Goal: Transaction & Acquisition: Purchase product/service

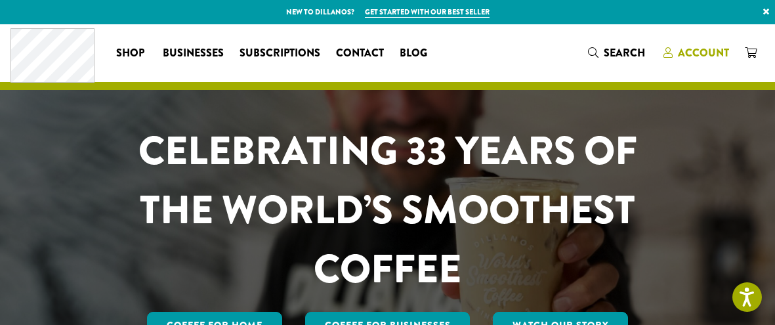
click at [699, 50] on span "Account" at bounding box center [703, 52] width 51 height 15
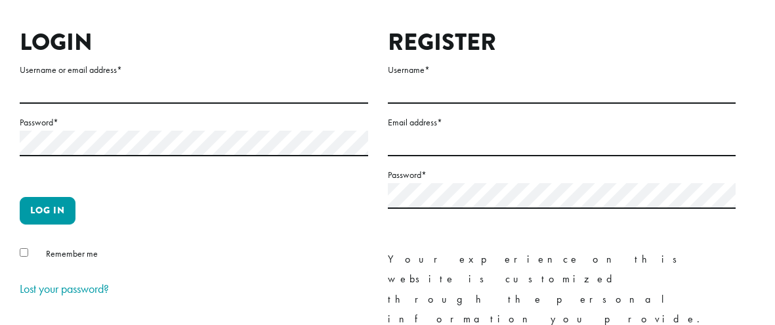
scroll to position [146, 0]
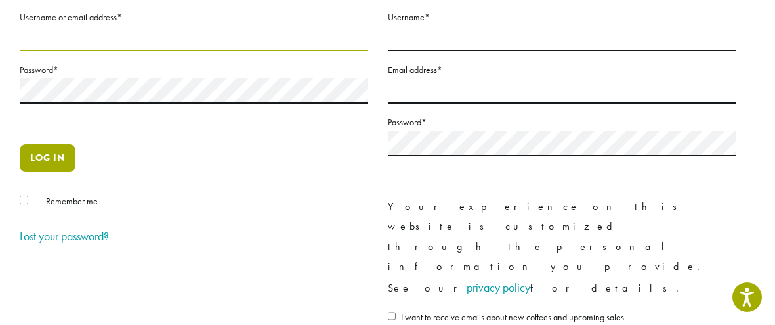
type input "**********"
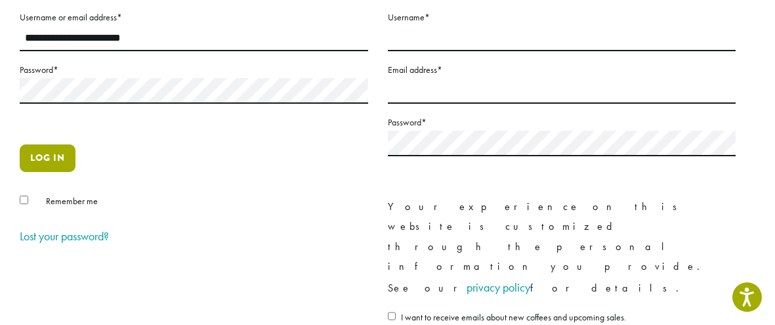
click at [60, 156] on button "Log in" at bounding box center [48, 158] width 56 height 28
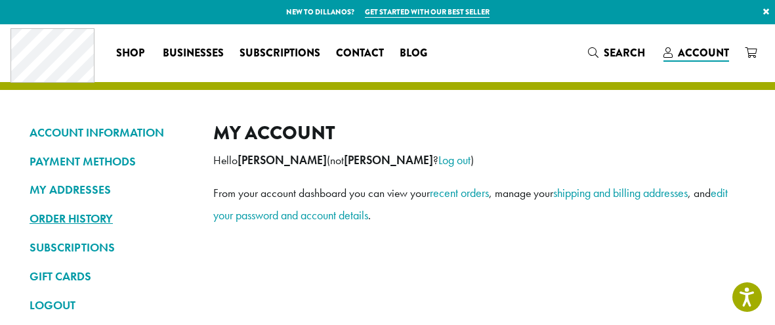
click at [75, 218] on link "ORDER HISTORY" at bounding box center [112, 218] width 164 height 22
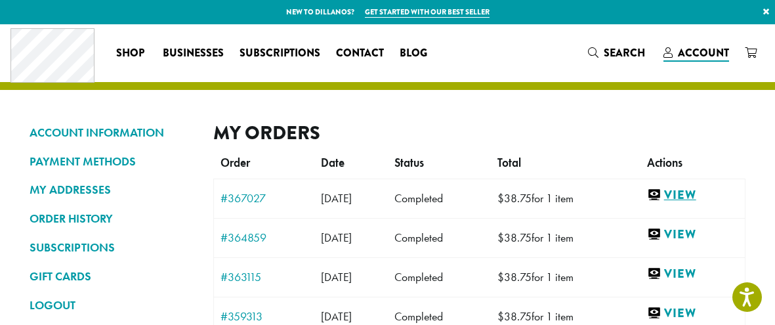
click at [703, 190] on link "View" at bounding box center [692, 195] width 91 height 16
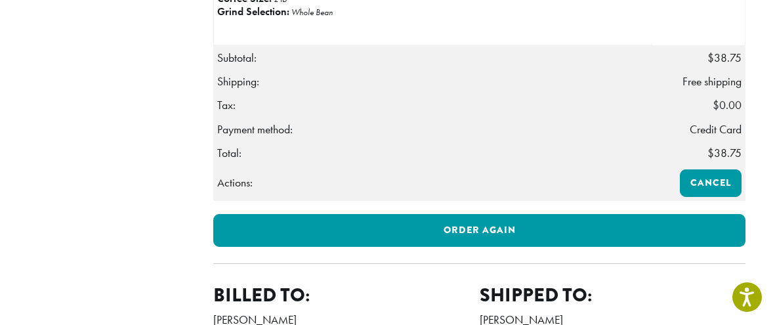
scroll to position [440, 0]
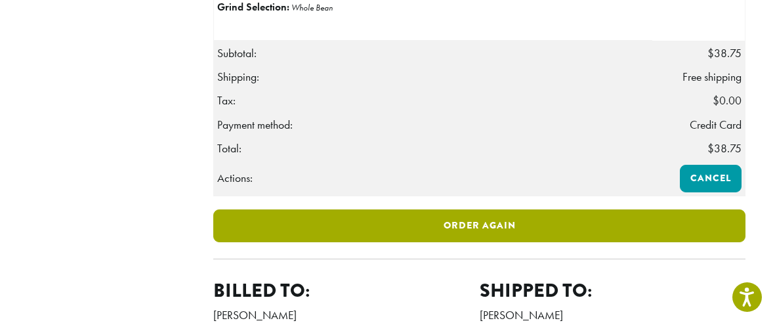
click at [491, 242] on link "Order again" at bounding box center [479, 225] width 532 height 33
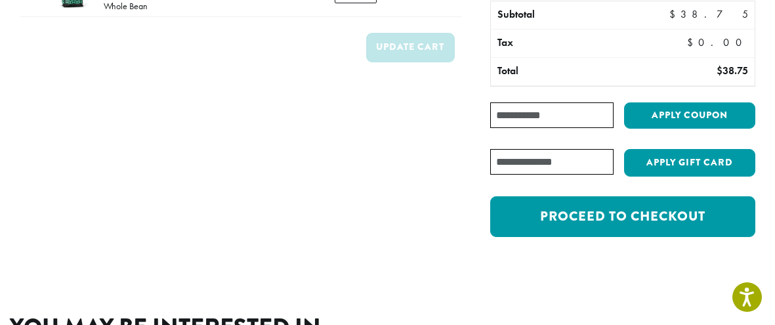
scroll to position [158, 0]
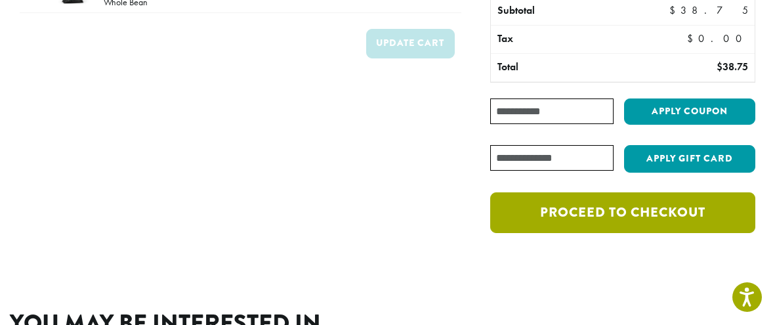
click at [683, 207] on link "Proceed to checkout" at bounding box center [622, 212] width 265 height 41
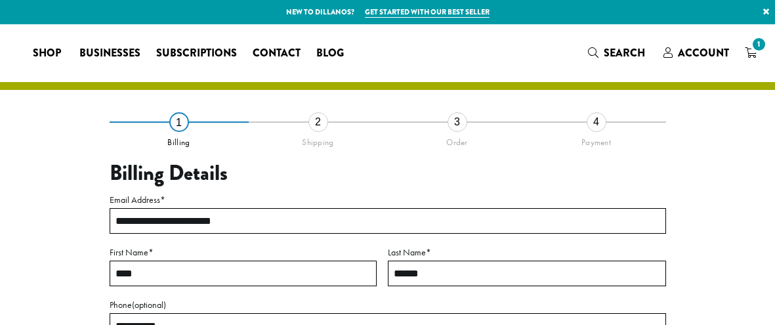
select select "**"
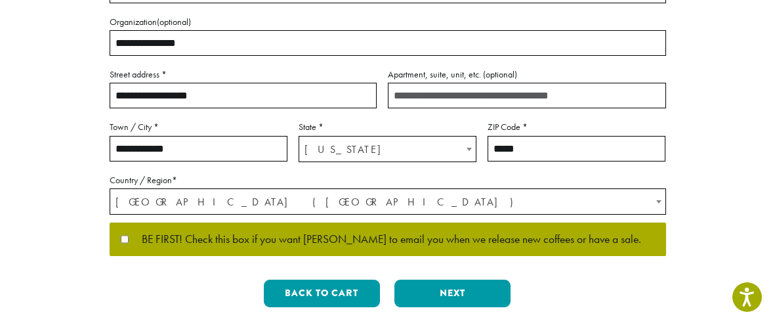
scroll to position [346, 0]
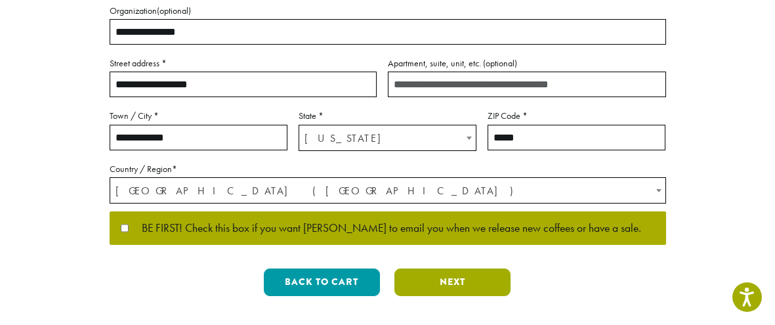
click at [453, 278] on button "Next" at bounding box center [452, 282] width 116 height 28
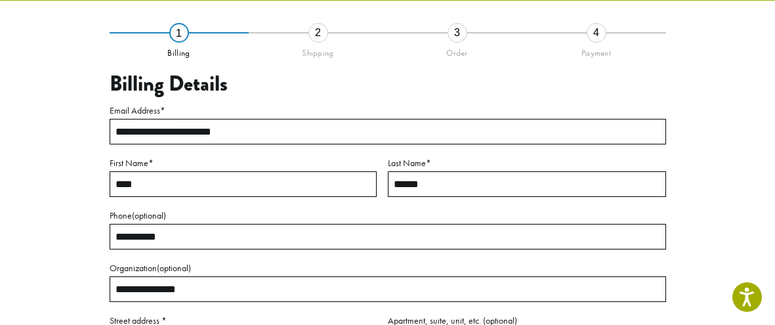
scroll to position [75, 0]
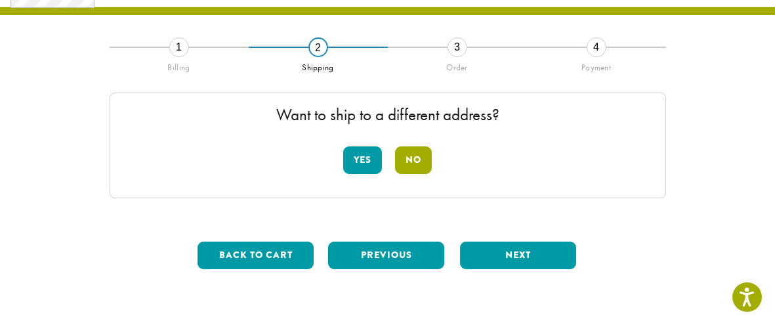
click at [421, 155] on button "No" at bounding box center [413, 160] width 37 height 28
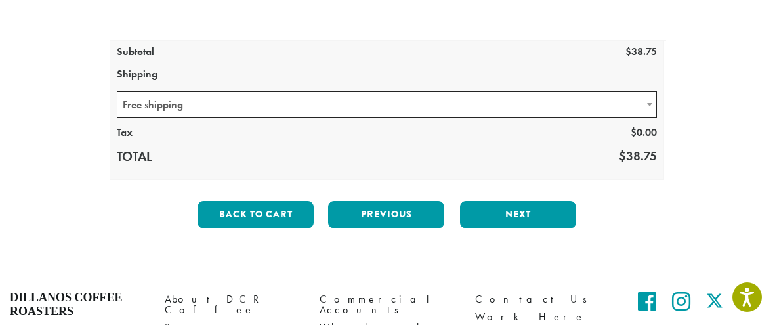
scroll to position [224, 0]
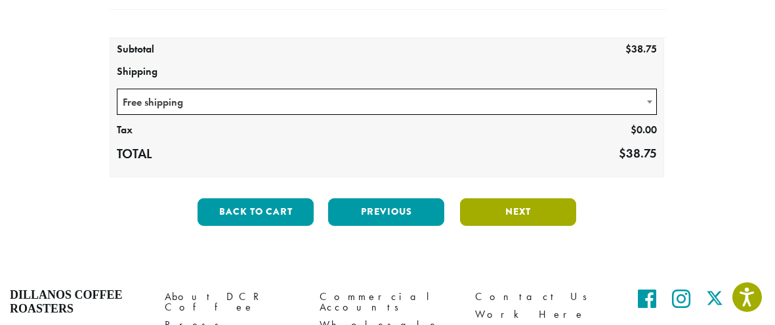
click at [514, 208] on button "Next" at bounding box center [518, 212] width 116 height 28
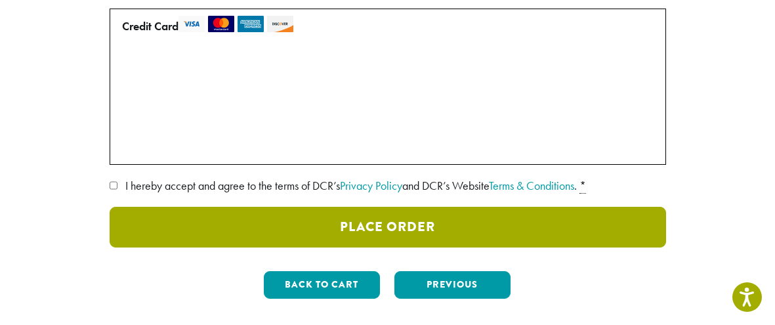
scroll to position [223, 0]
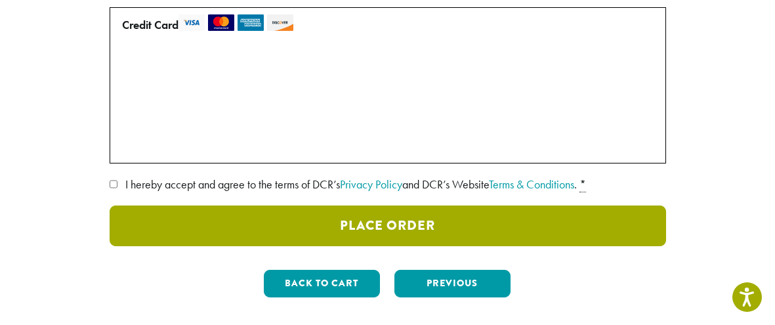
click at [493, 218] on button "Place Order" at bounding box center [388, 225] width 556 height 41
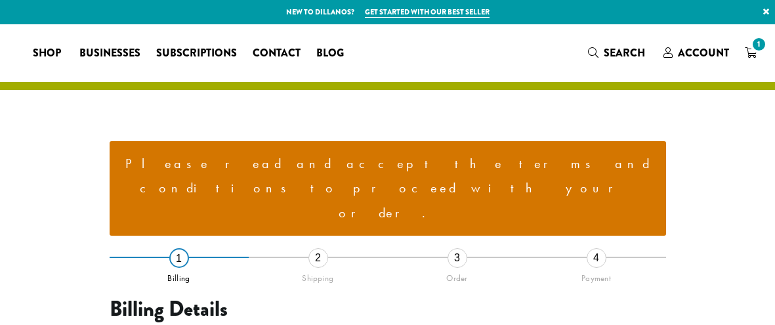
select select "**"
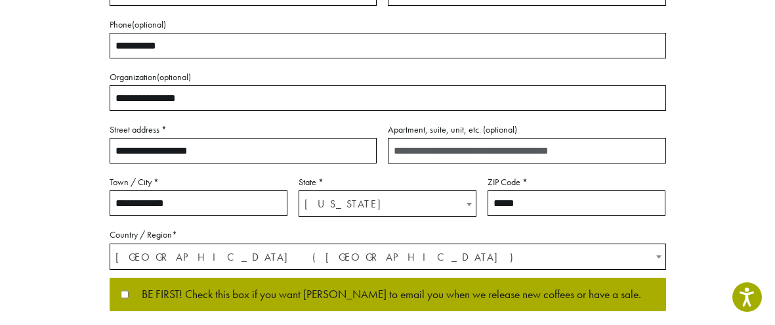
scroll to position [420, 0]
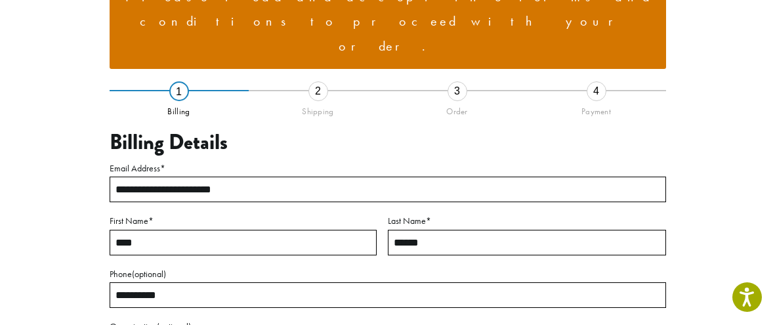
scroll to position [161, 0]
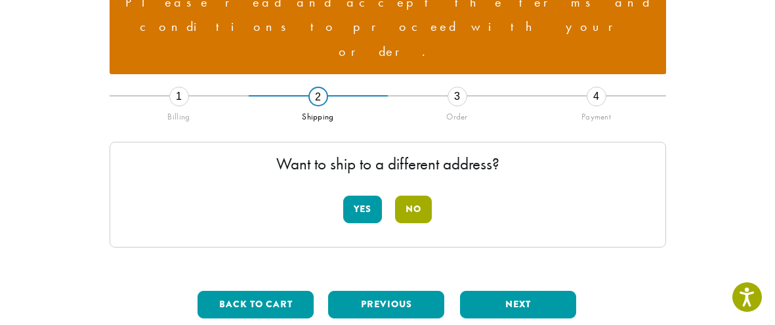
click at [413, 196] on button "No" at bounding box center [413, 210] width 37 height 28
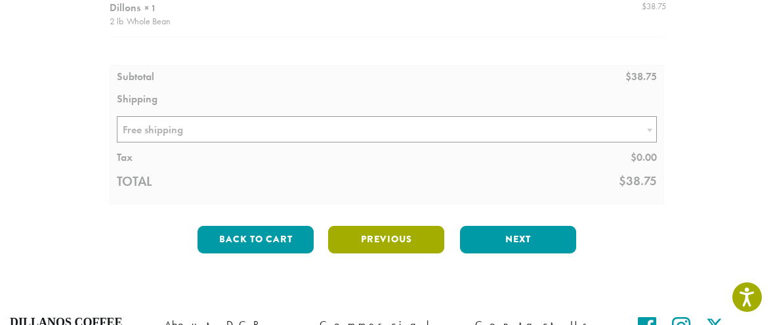
scroll to position [346, 0]
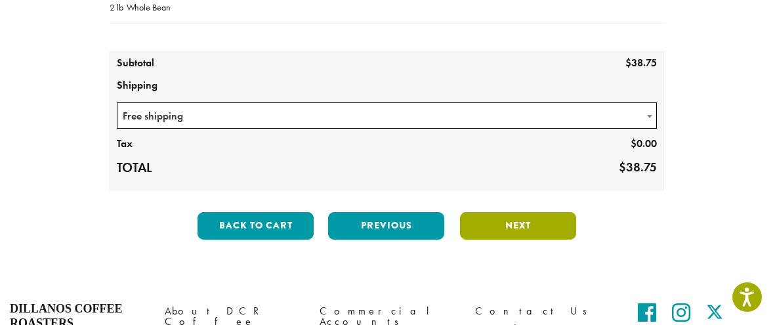
click at [504, 212] on button "Next" at bounding box center [518, 226] width 116 height 28
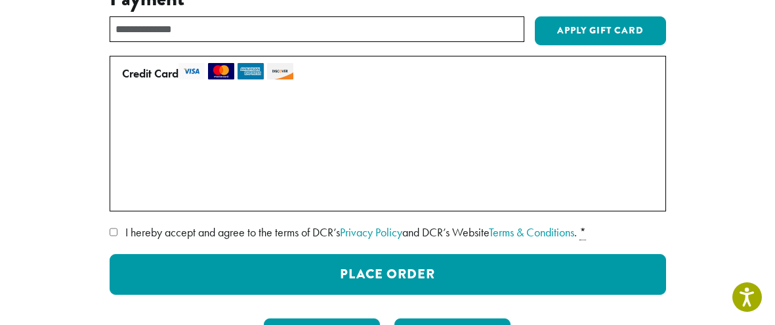
scroll to position [313, 0]
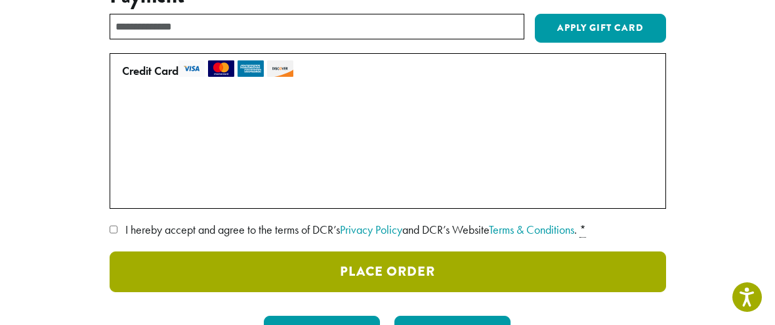
click at [426, 251] on button "Place Order" at bounding box center [388, 271] width 556 height 41
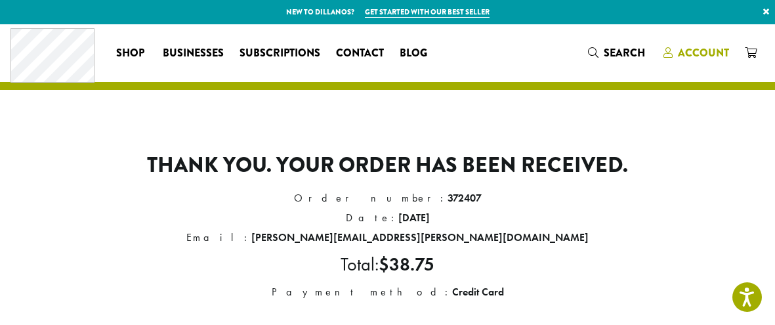
click at [707, 51] on span "Account" at bounding box center [703, 52] width 51 height 15
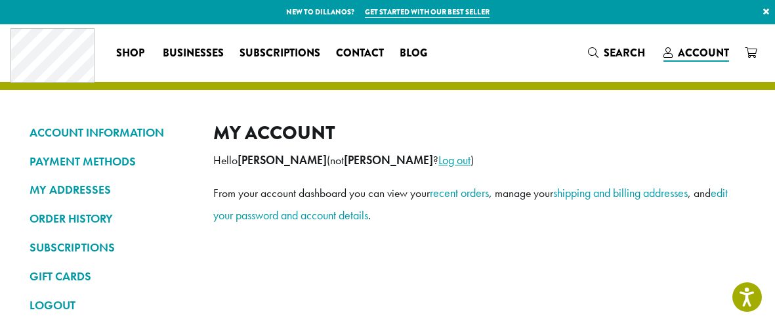
click at [438, 159] on link "Log out" at bounding box center [454, 159] width 32 height 15
